Goal: Use online tool/utility: Use online tool/utility

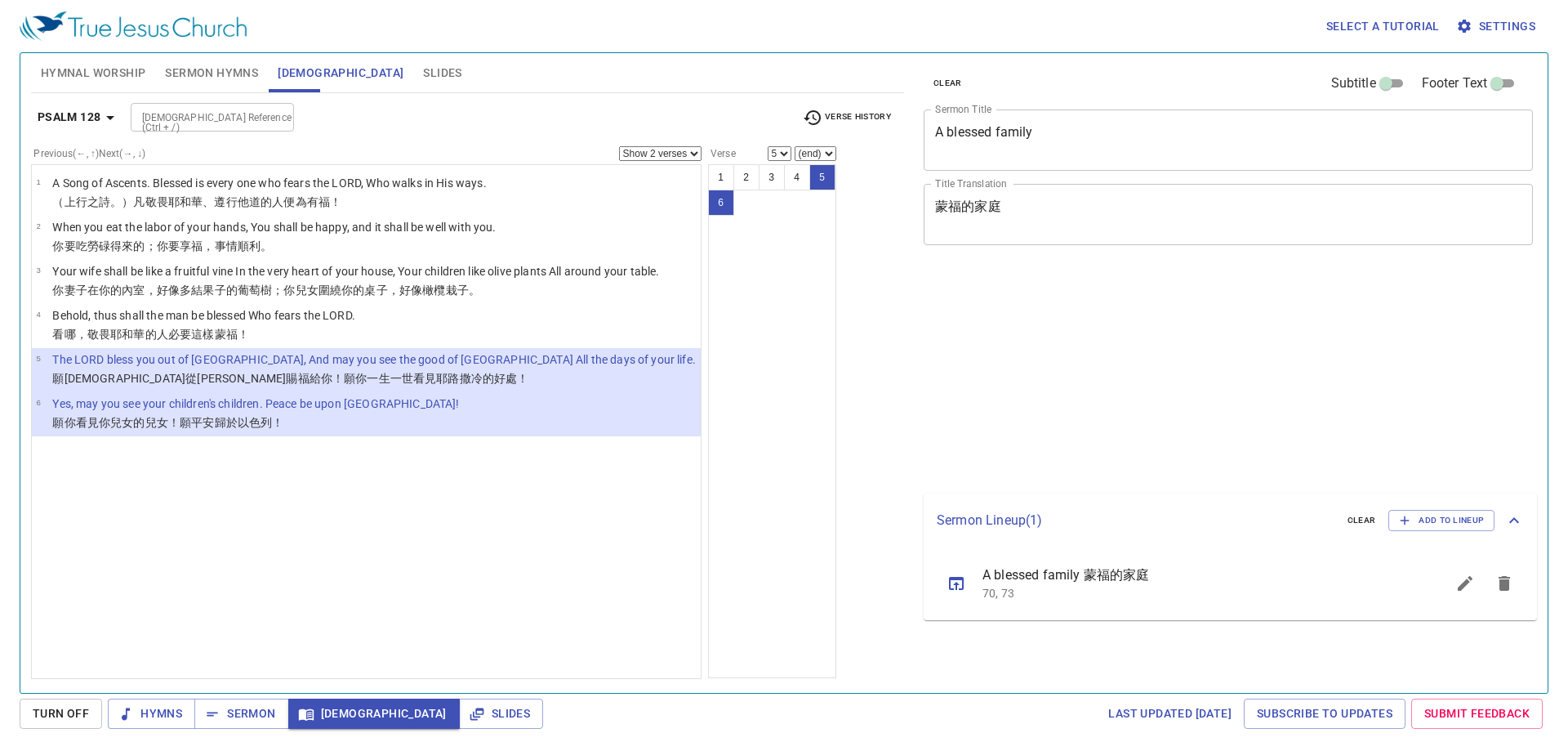
select select "2"
select select "5"
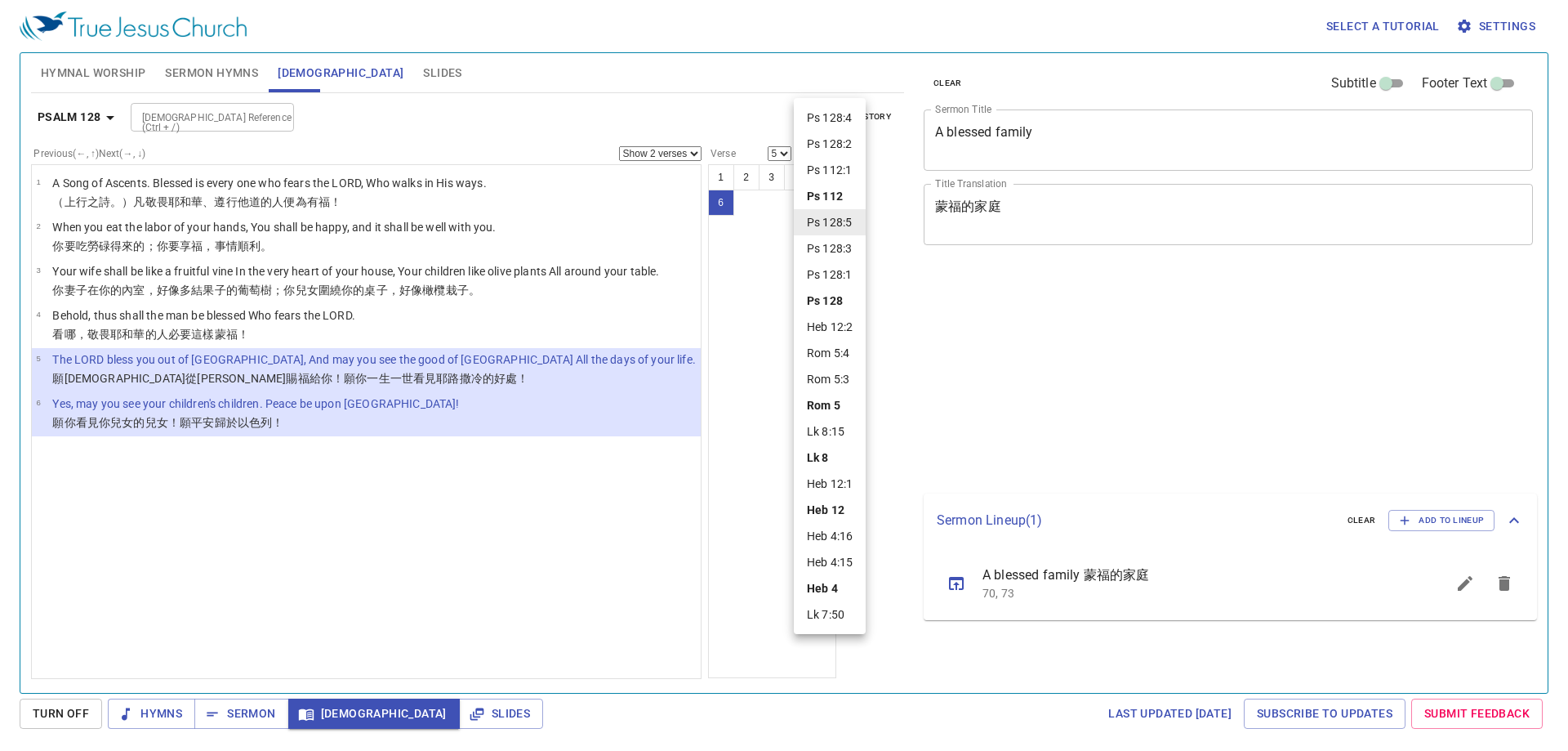
select select "2"
select select "5"
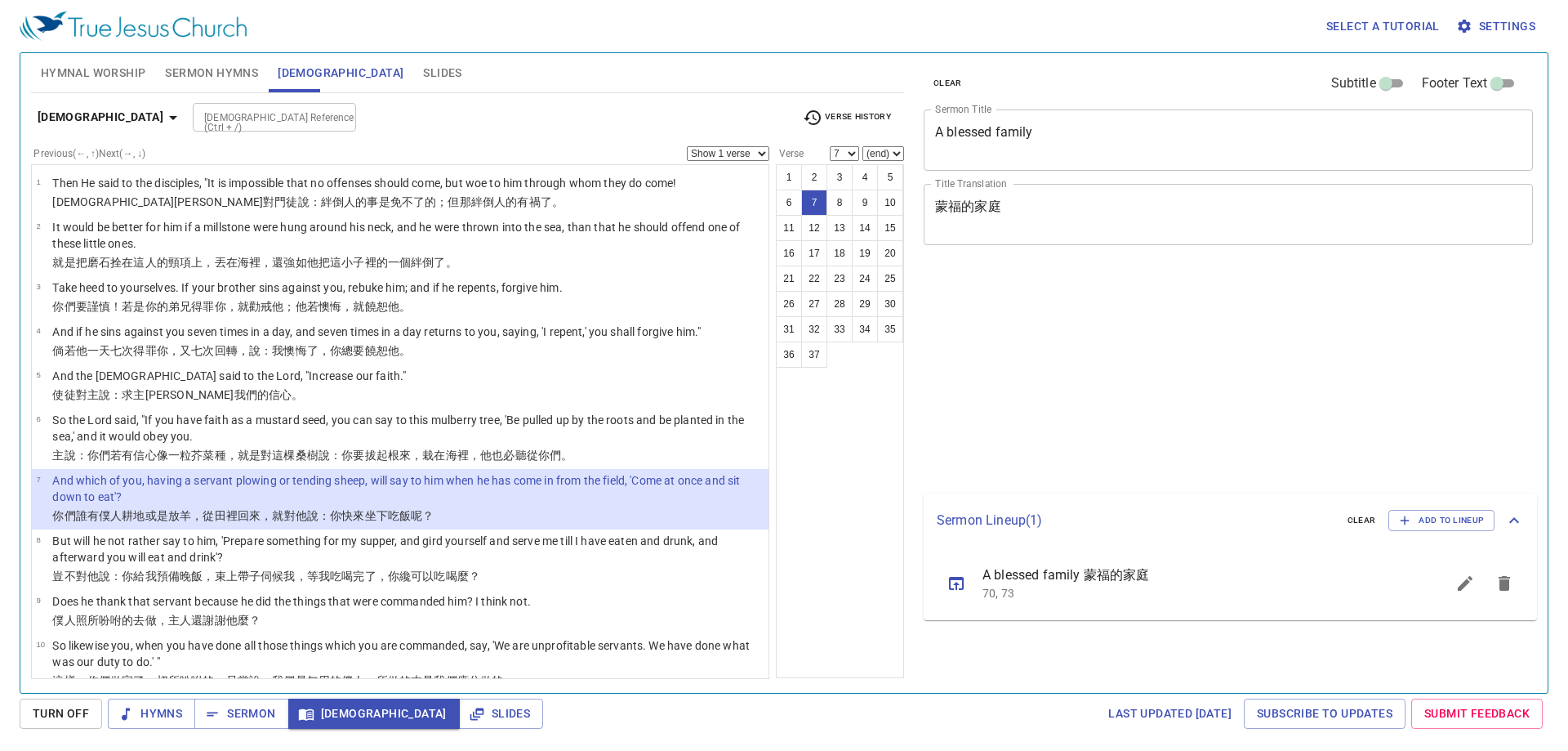
select select "7"
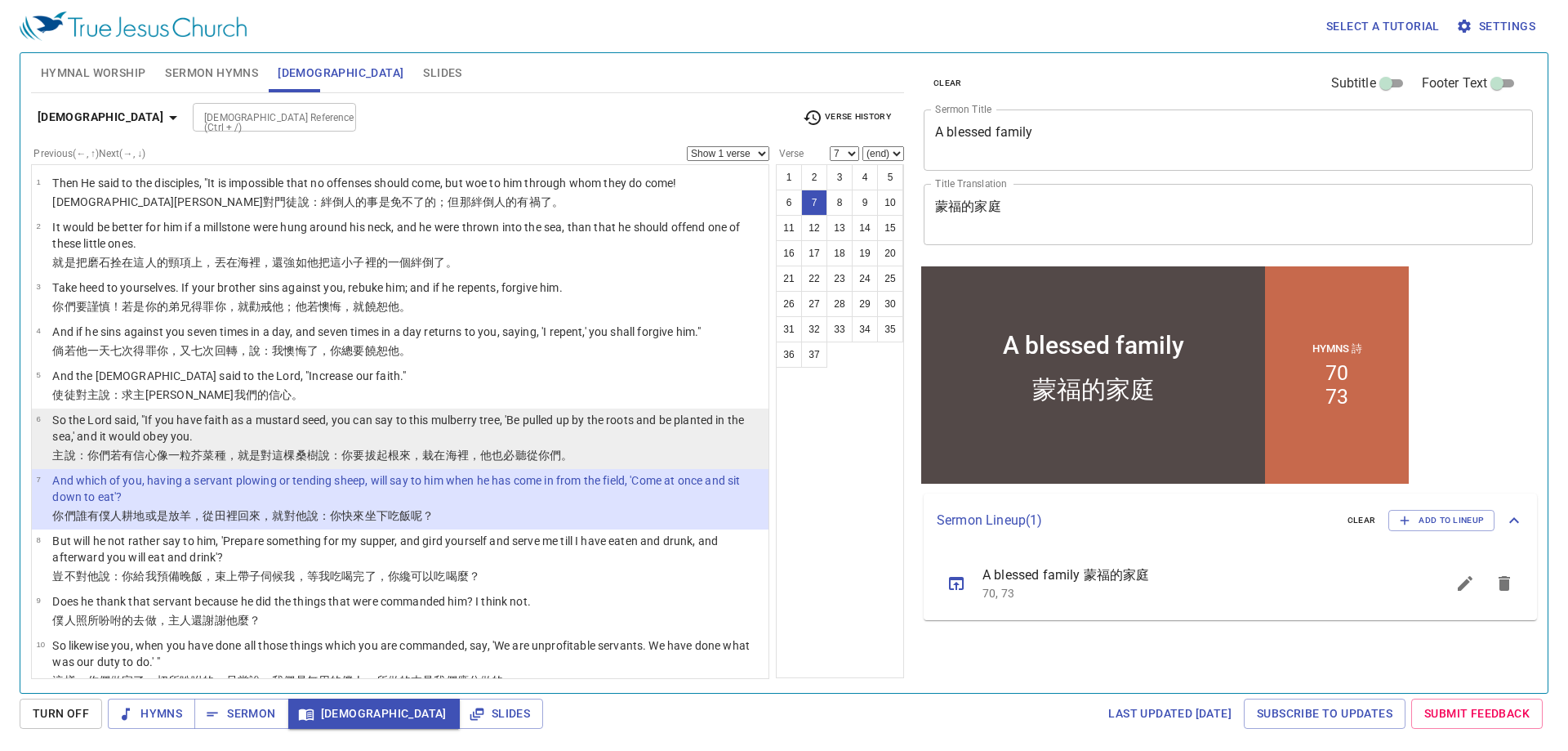
click at [645, 120] on div "Bible Reference (Ctrl + /) Bible Reference (Ctrl + /)" at bounding box center [491, 117] width 596 height 28
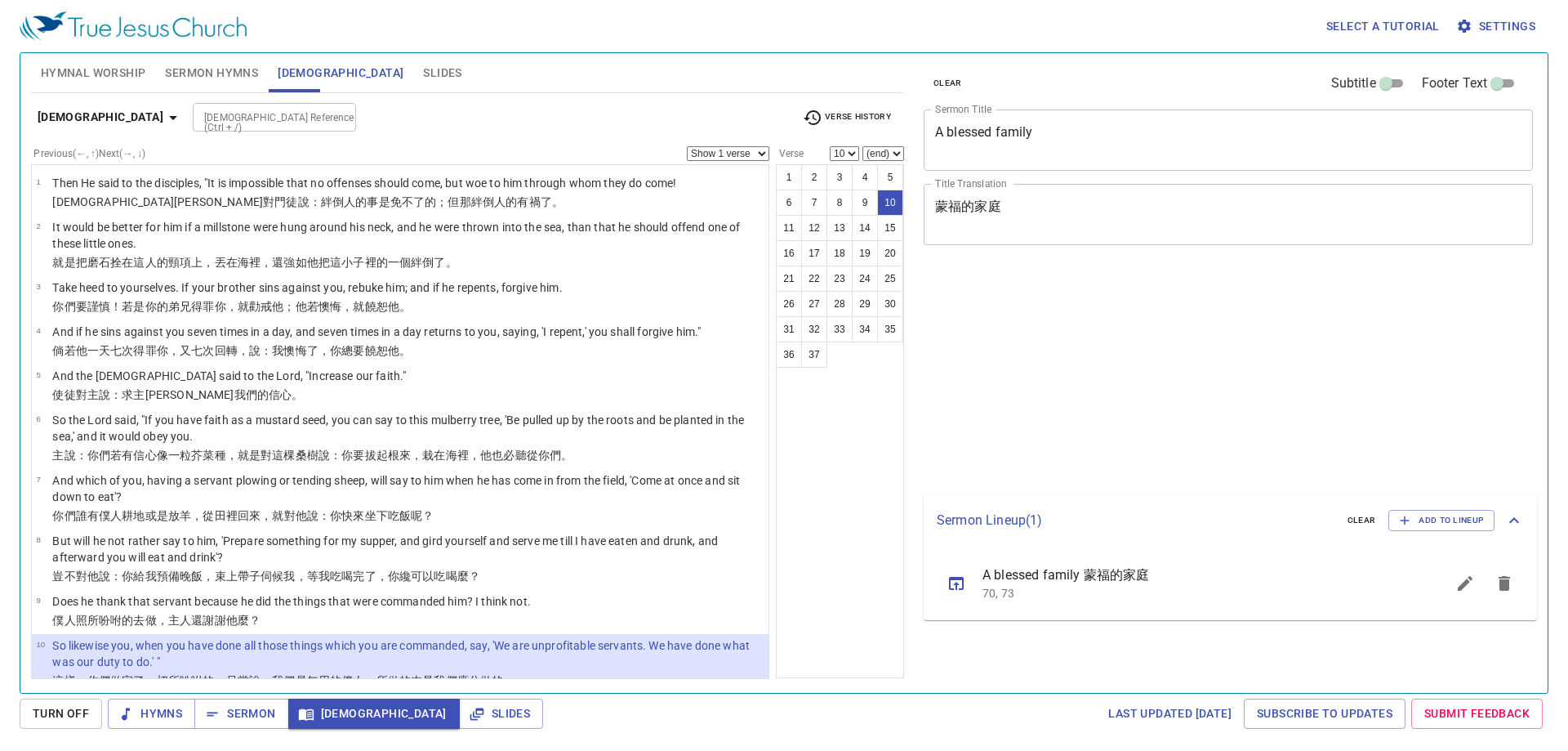
select select "10"
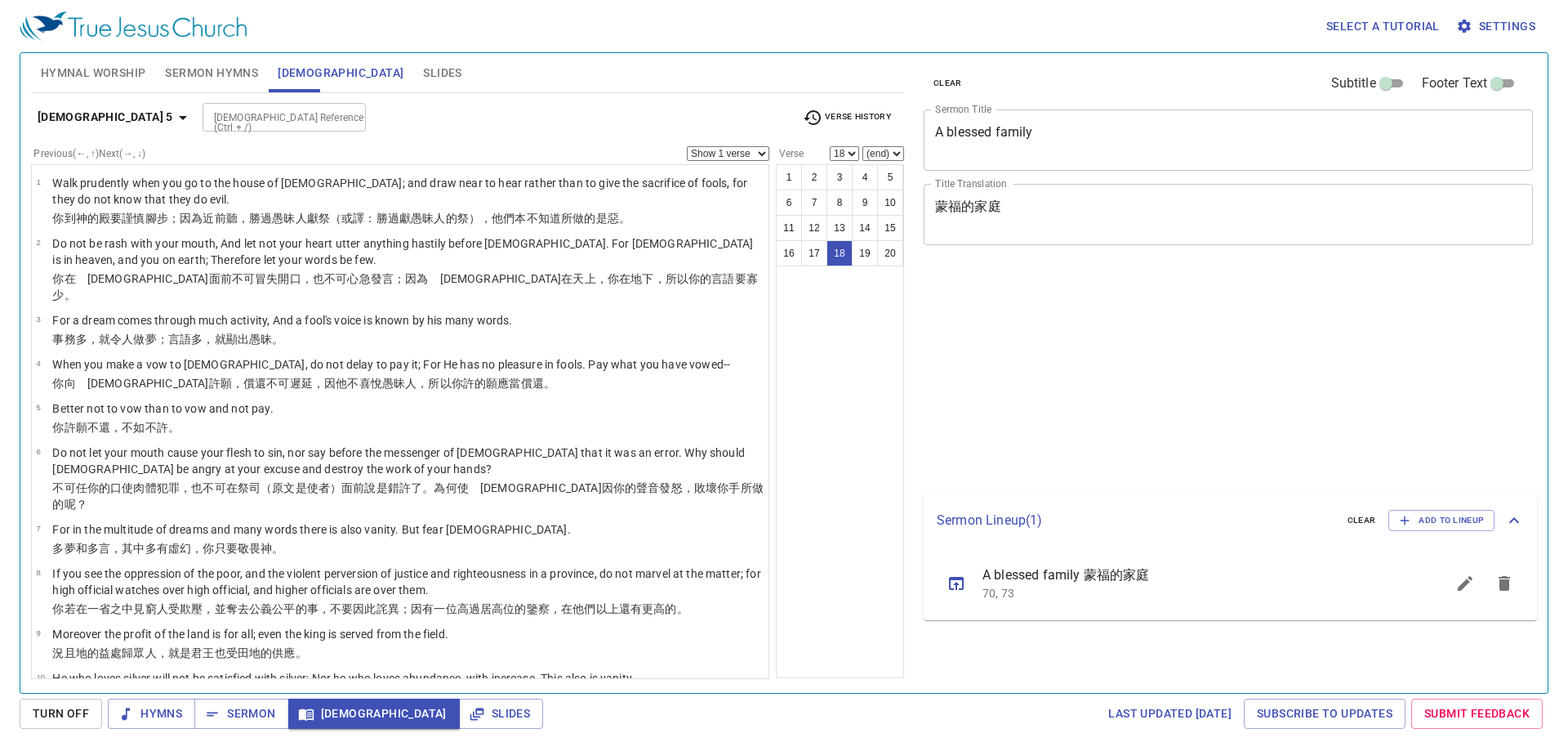
select select "18"
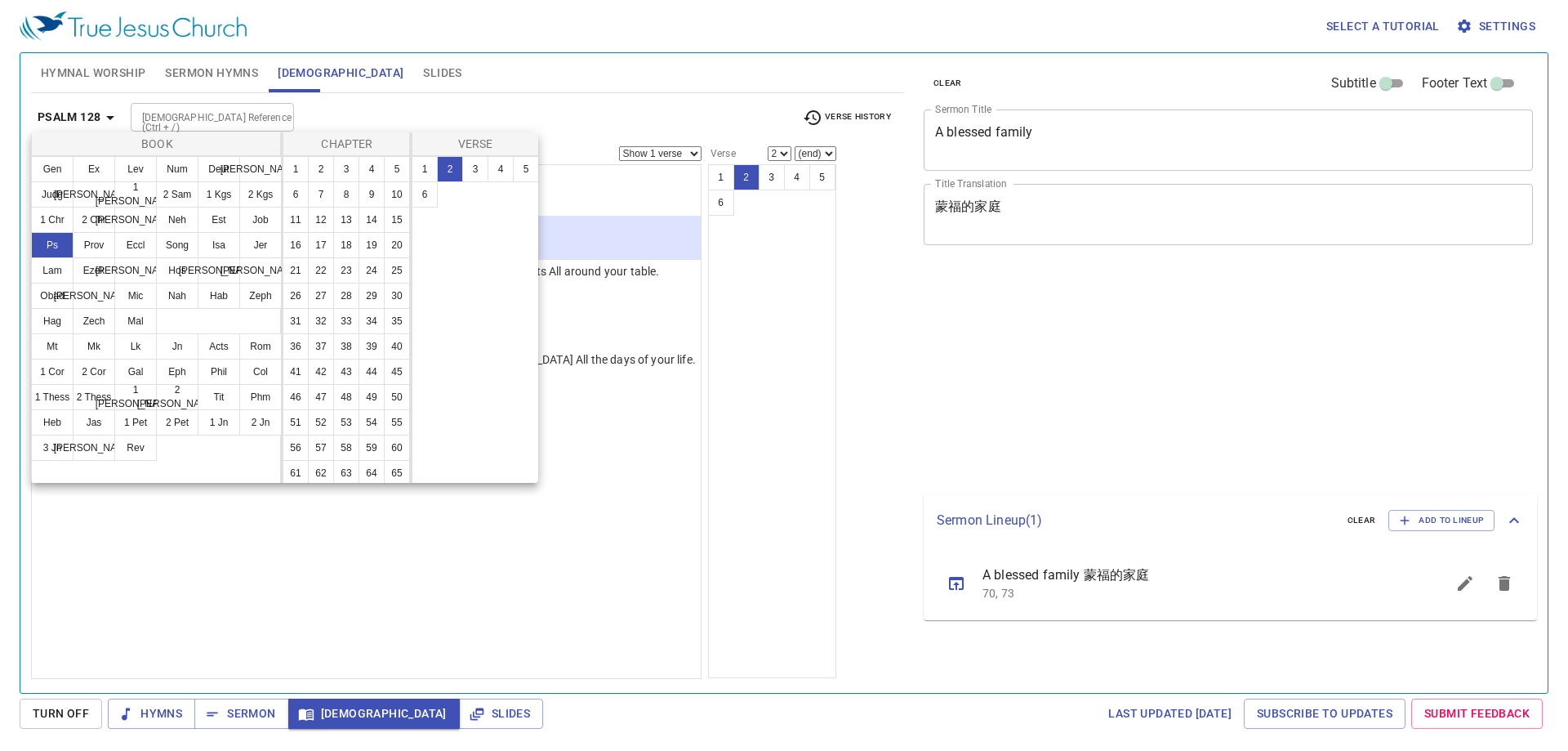
select select "2"
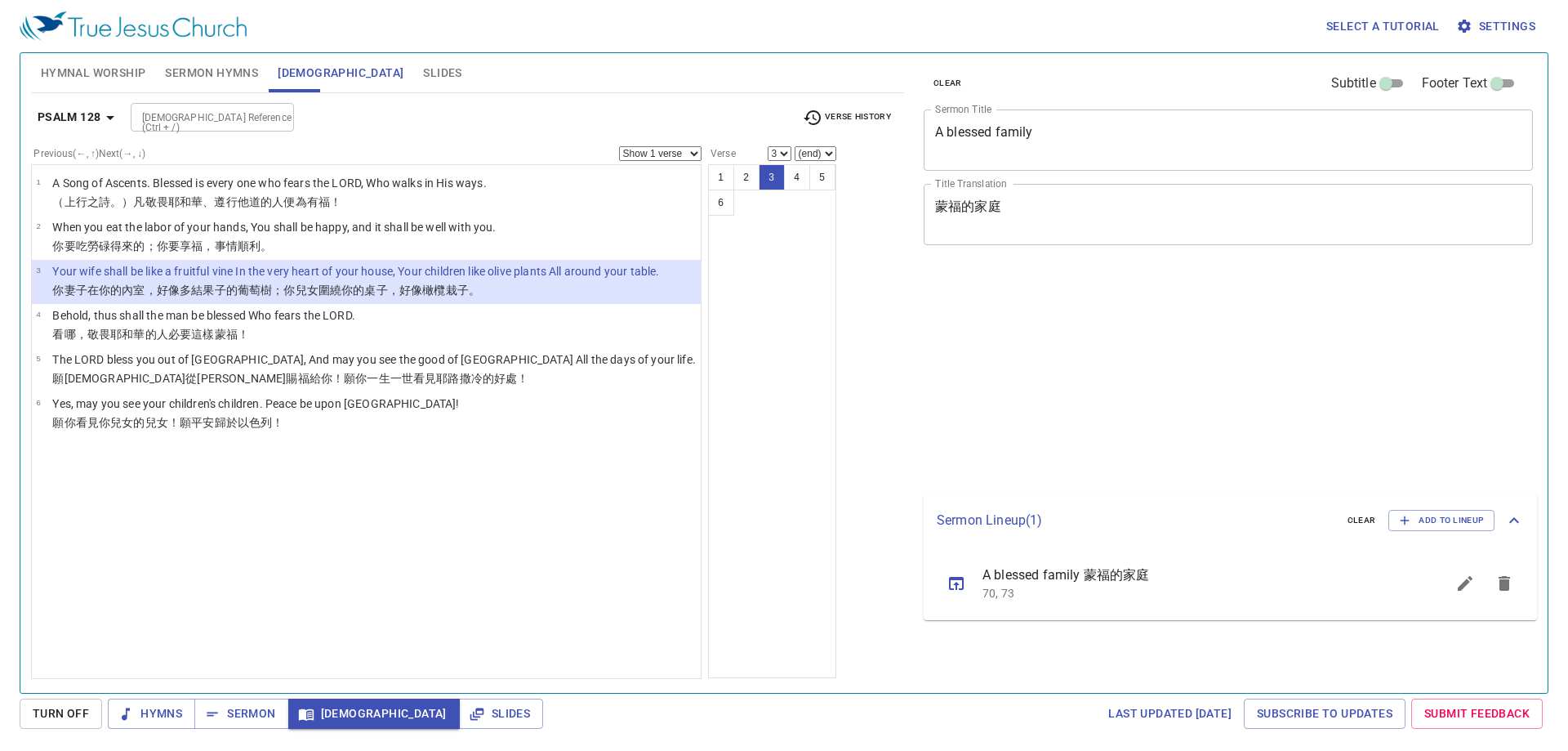
select select "3"
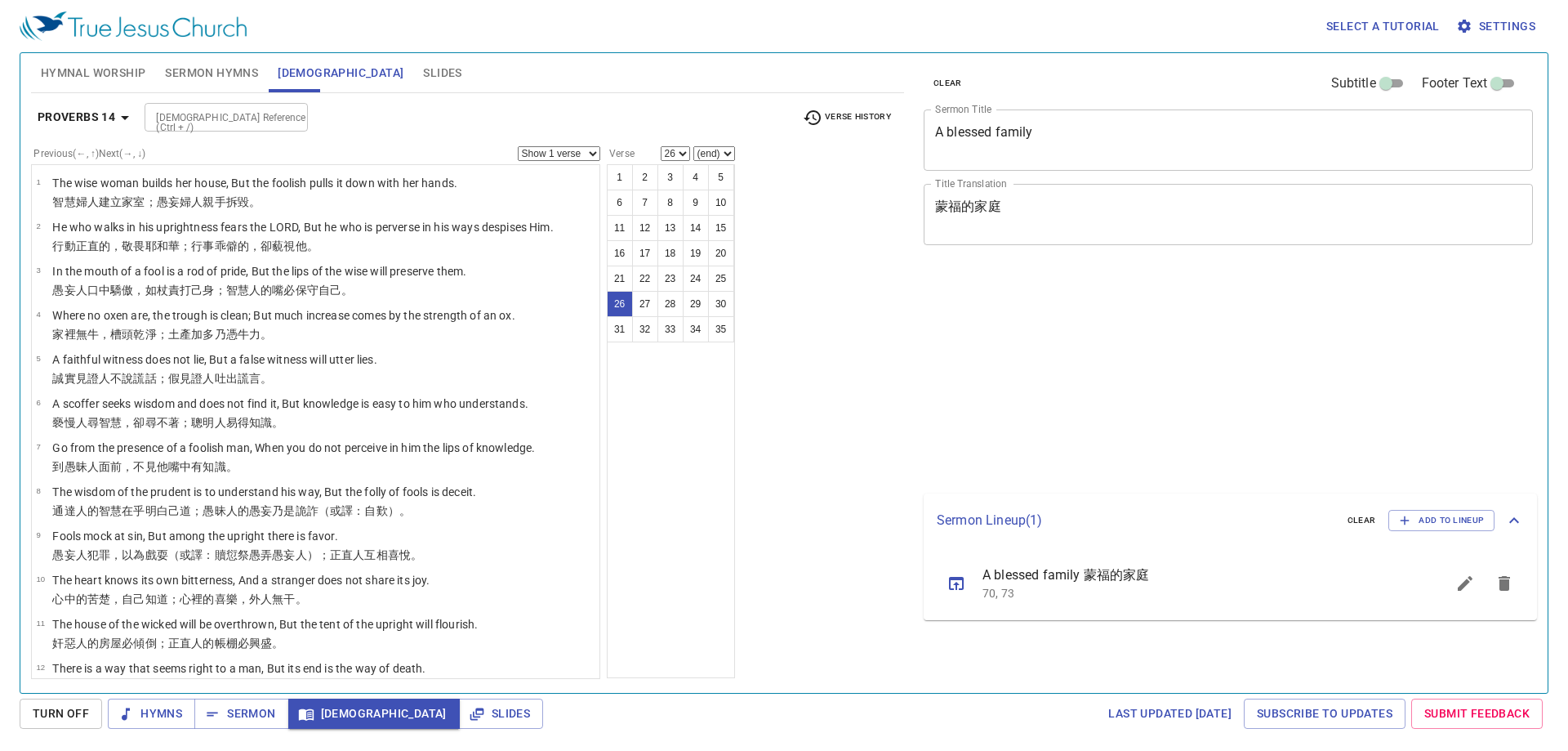
select select "26"
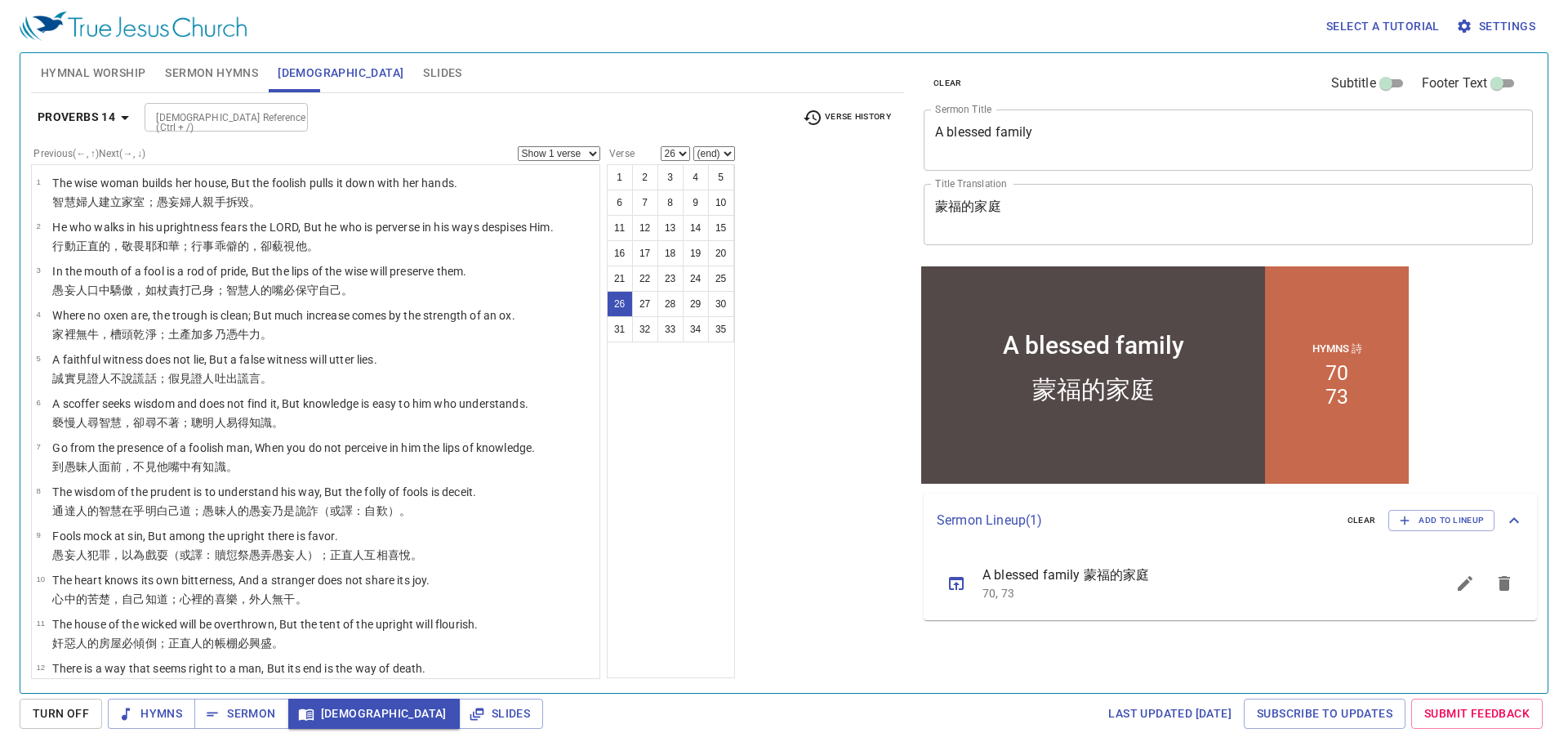
scroll to position [875, 0]
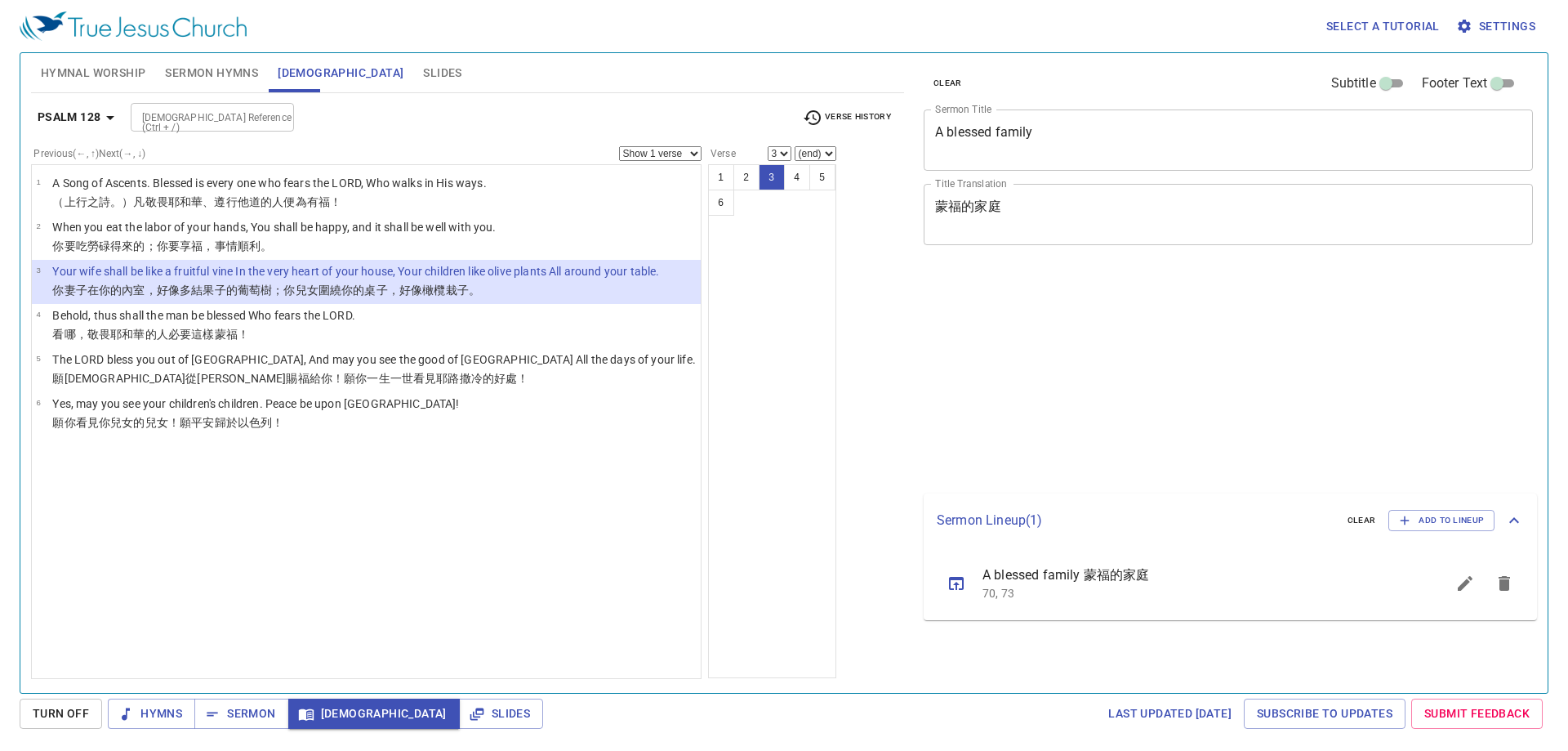
select select "3"
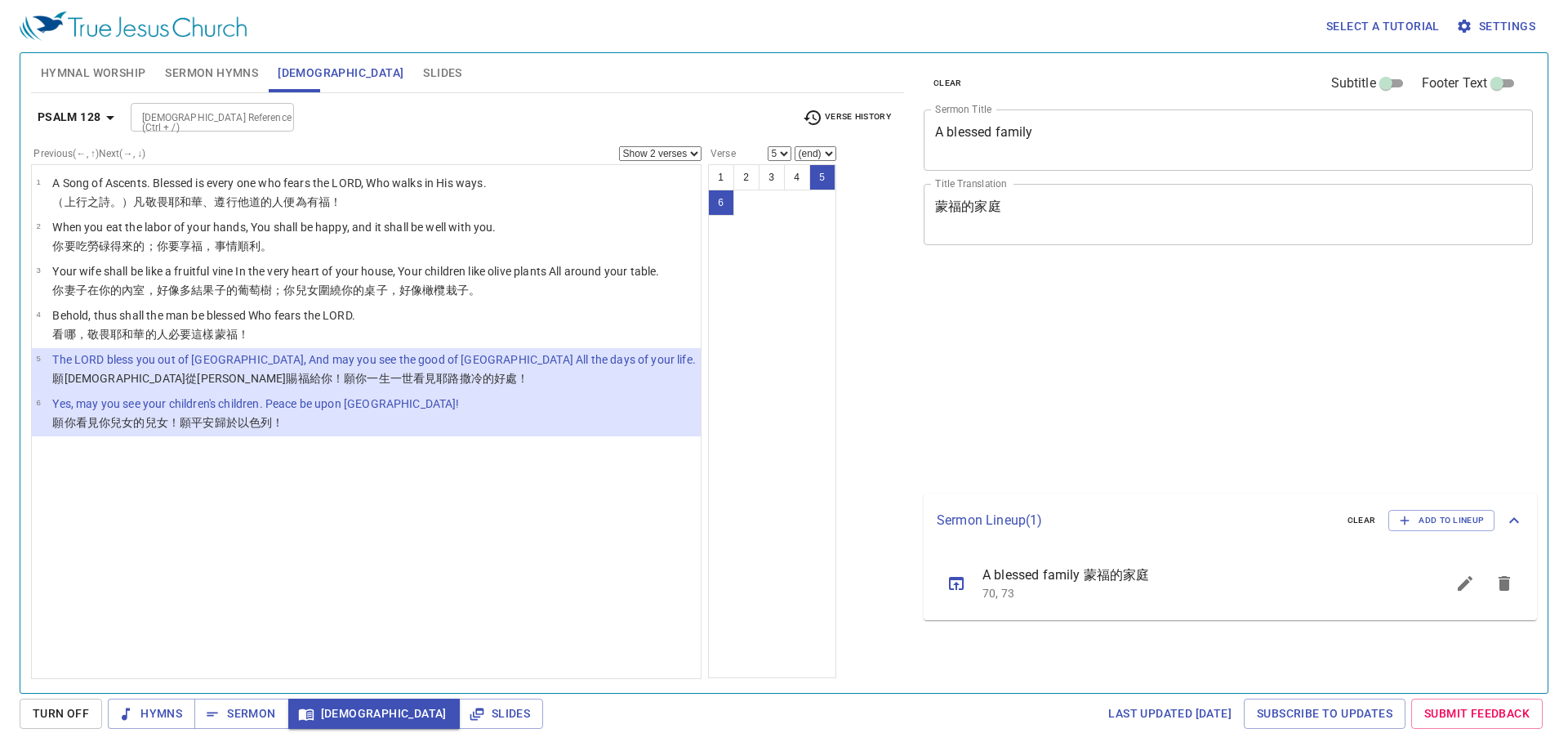
select select "2"
select select "5"
select select "2"
select select "5"
